Goal: Check status: Check status

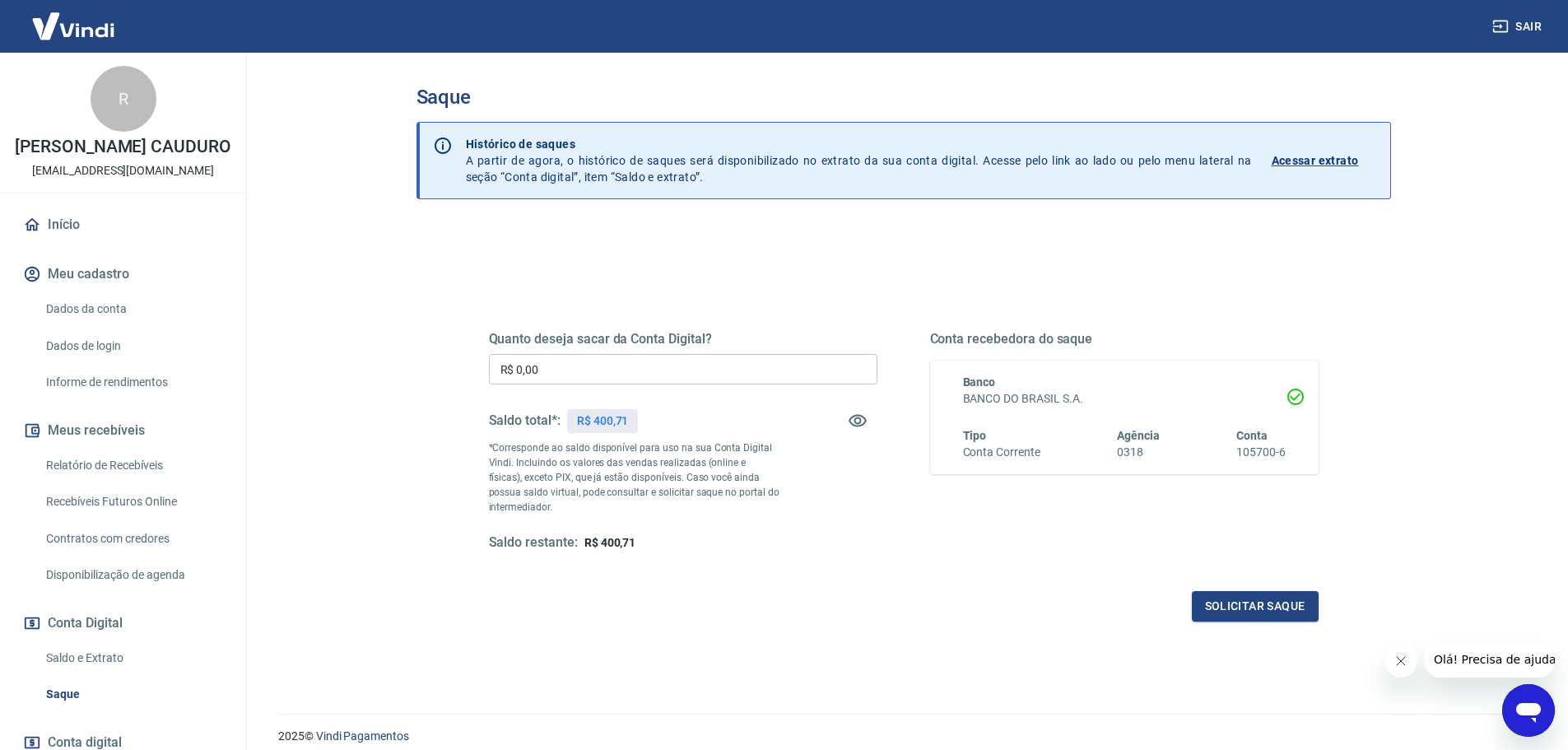
click at [103, 675] on link "Saldo e Extrato" at bounding box center [132, 657] width 186 height 34
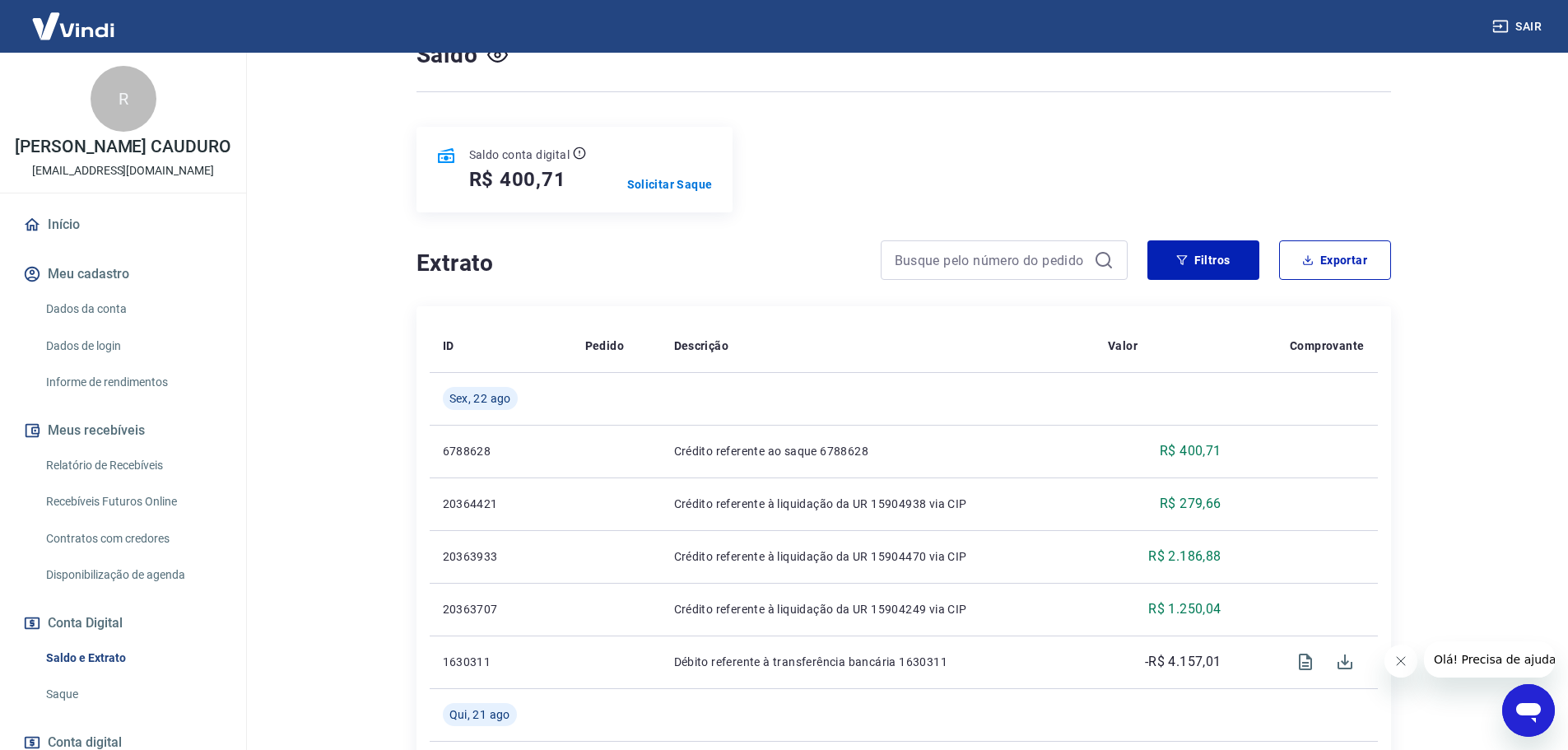
scroll to position [164, 0]
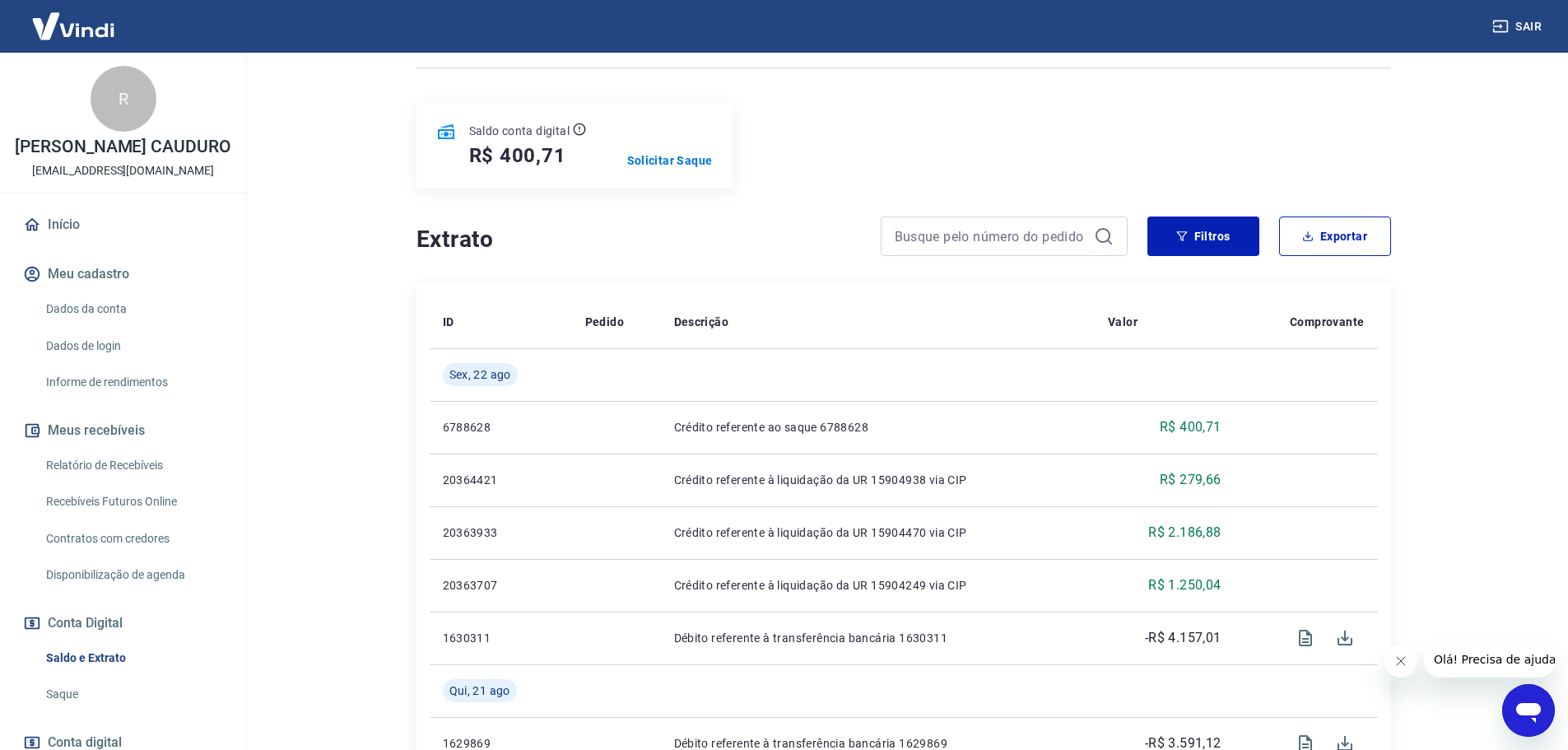
click at [111, 483] on link "Relatório de Recebíveis" at bounding box center [132, 465] width 186 height 34
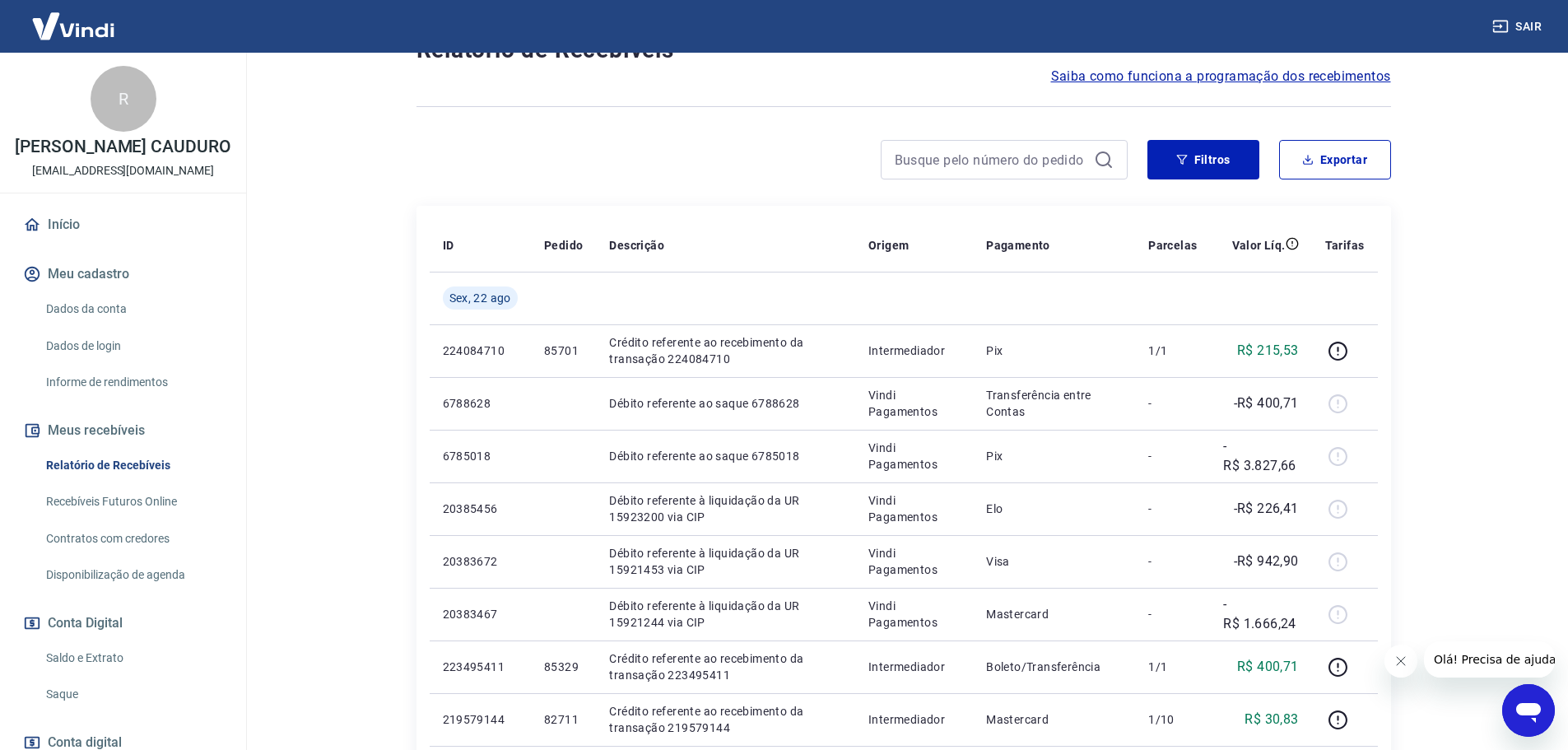
scroll to position [66, 0]
